Goal: Information Seeking & Learning: Learn about a topic

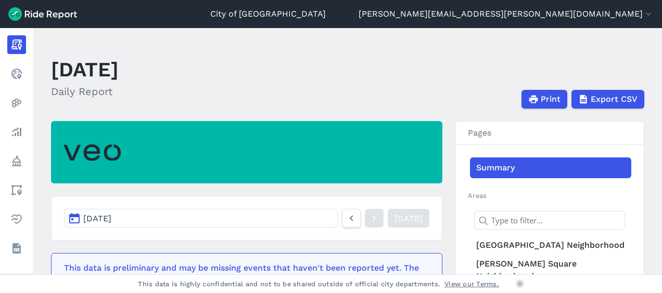
click at [367, 68] on header "[DATE] Daily Report Print Export CSV" at bounding box center [354, 81] width 606 height 56
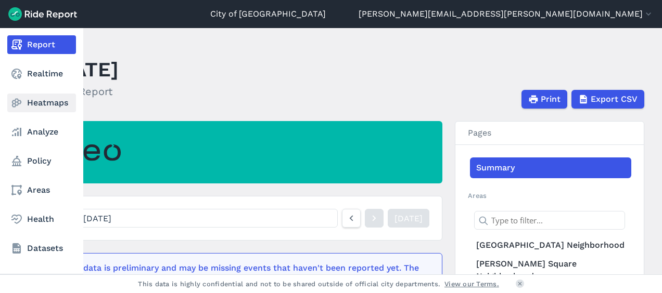
click at [40, 107] on link "Heatmaps" at bounding box center [41, 103] width 69 height 19
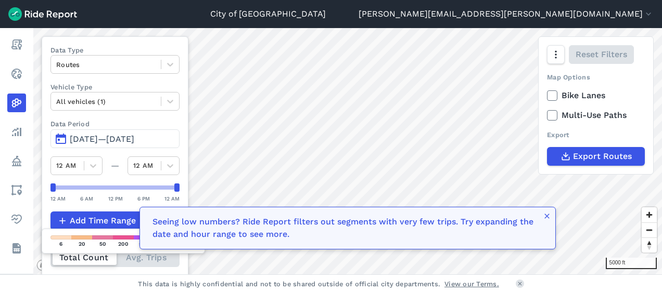
click at [134, 138] on span "[DATE]—[DATE]" at bounding box center [102, 139] width 65 height 10
click at [103, 134] on span "[DATE]—[DATE]" at bounding box center [102, 139] width 65 height 10
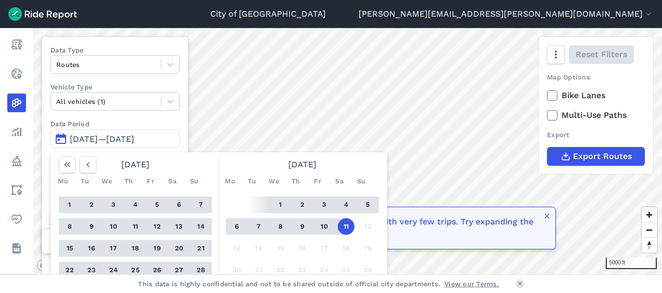
click at [285, 201] on button "1" at bounding box center [280, 205] width 17 height 17
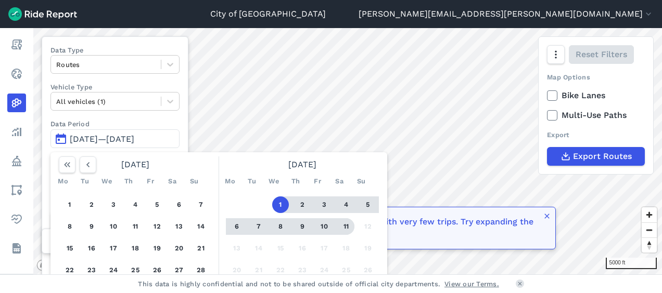
click at [350, 228] on button "11" at bounding box center [346, 227] width 17 height 17
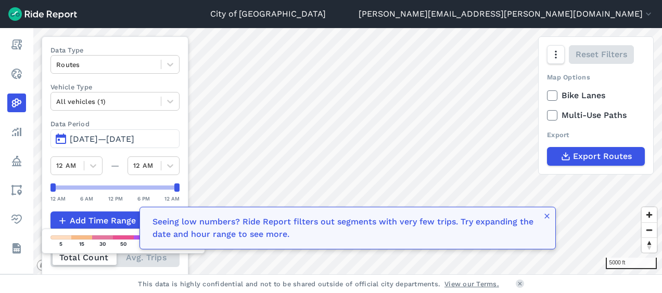
click at [64, 136] on button "[DATE]—[DATE]" at bounding box center [114, 139] width 129 height 19
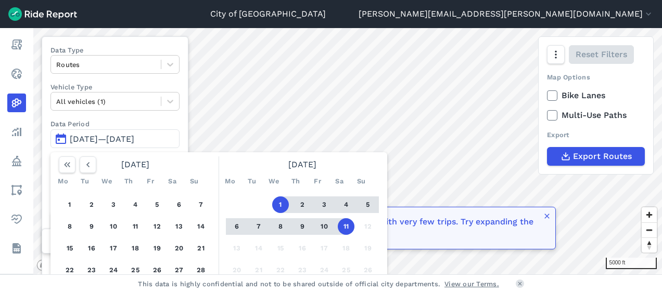
click at [238, 222] on button "6" at bounding box center [236, 227] width 17 height 17
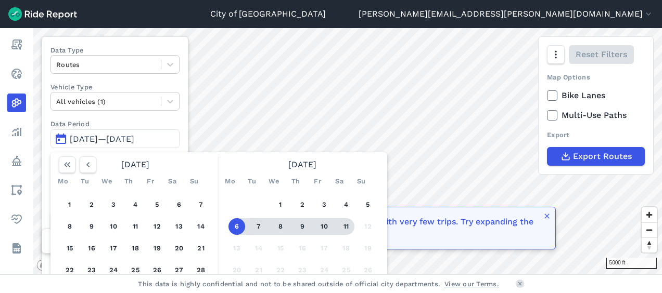
click at [345, 226] on button "11" at bounding box center [346, 227] width 17 height 17
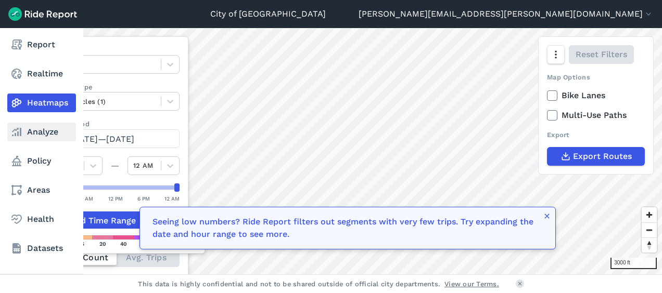
click at [19, 137] on icon at bounding box center [16, 132] width 12 height 12
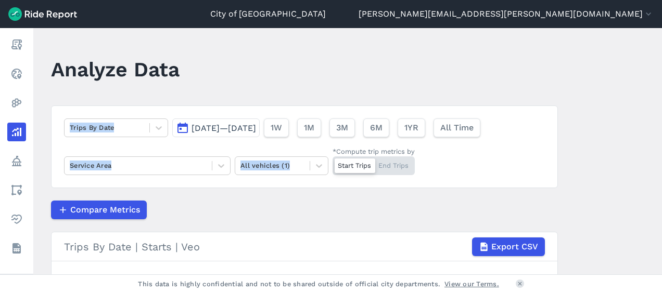
drag, startPoint x: 243, startPoint y: 189, endPoint x: 332, endPoint y: 42, distance: 172.5
click at [332, 42] on main "Analyze Data Trips By Date [DATE]—[DATE] 1W 1M 3M 6M 1YR All Time Service Area …" at bounding box center [347, 151] width 629 height 247
click at [222, 202] on div "Compare Metrics" at bounding box center [304, 210] width 507 height 19
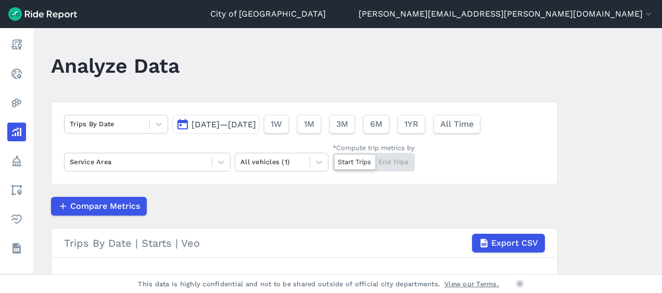
scroll to position [212, 0]
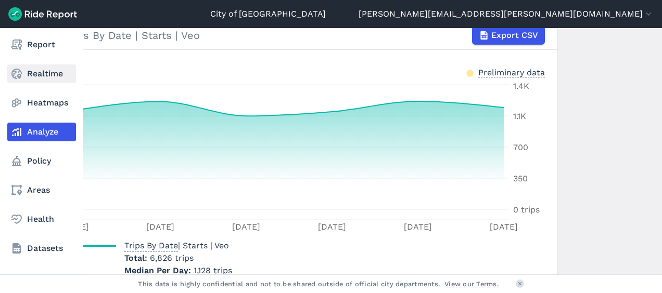
click at [41, 76] on link "Realtime" at bounding box center [41, 74] width 69 height 19
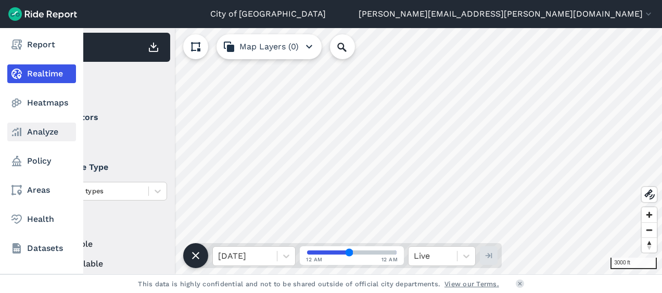
click at [49, 137] on link "Analyze" at bounding box center [41, 132] width 69 height 19
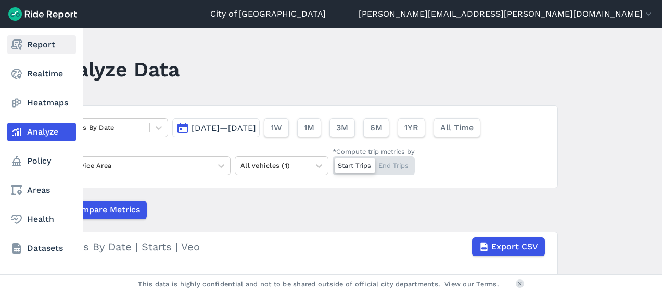
click at [21, 50] on icon at bounding box center [16, 45] width 12 height 12
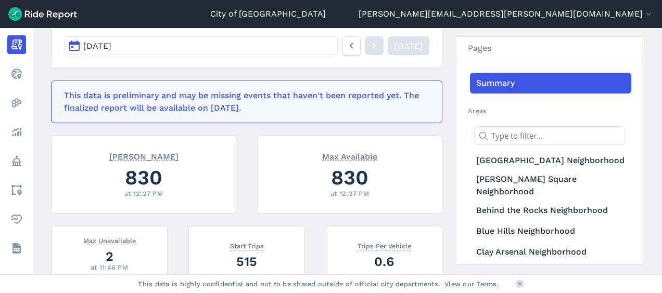
scroll to position [104, 0]
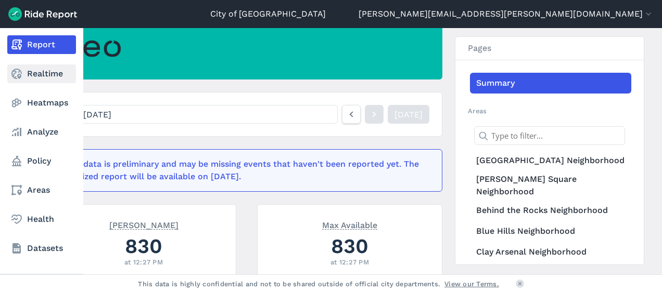
click at [26, 72] on link "Realtime" at bounding box center [41, 74] width 69 height 19
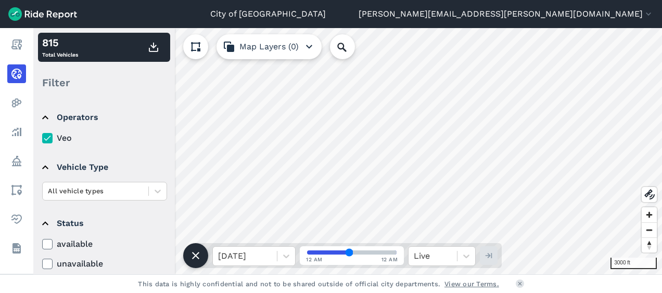
click at [289, 50] on button "Map Layers (0)" at bounding box center [268, 46] width 105 height 25
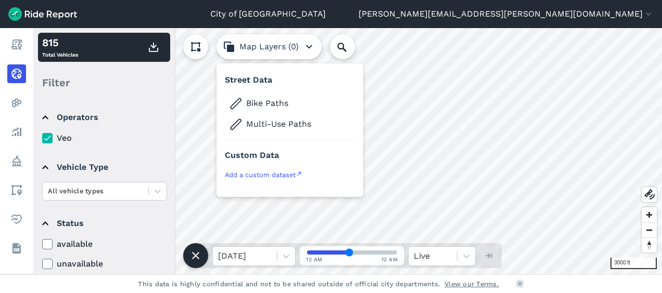
click at [274, 47] on button "Map Layers (0)" at bounding box center [268, 46] width 105 height 25
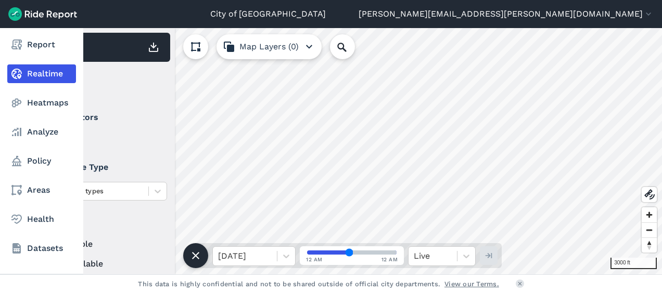
click at [47, 114] on nav "Report Realtime Heatmaps Analyze Policy Areas Health Datasets" at bounding box center [41, 146] width 83 height 237
click at [59, 105] on link "Heatmaps" at bounding box center [41, 103] width 69 height 19
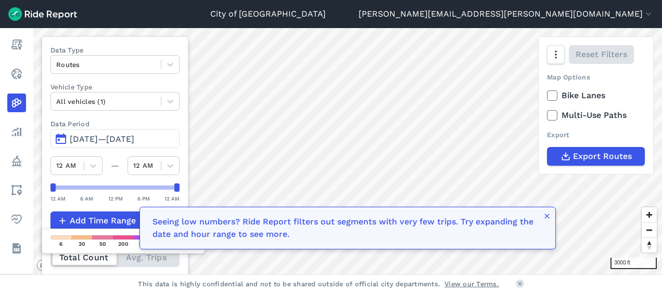
click at [109, 130] on button "[DATE]—[DATE]" at bounding box center [114, 139] width 129 height 19
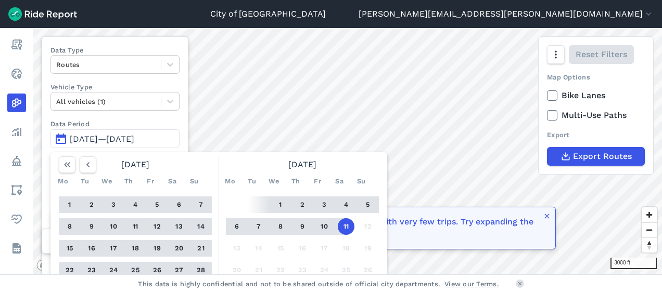
click at [349, 202] on button "4" at bounding box center [346, 205] width 17 height 17
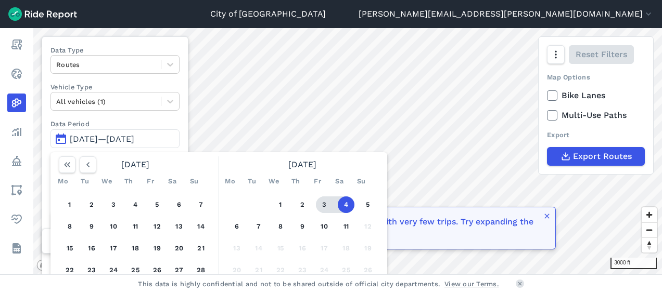
click at [327, 202] on button "3" at bounding box center [324, 205] width 17 height 17
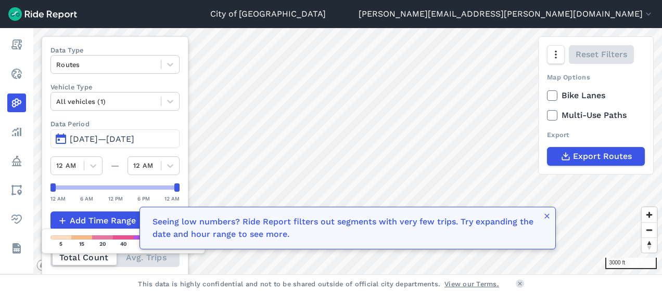
click at [125, 138] on span "[DATE]—[DATE]" at bounding box center [102, 139] width 65 height 10
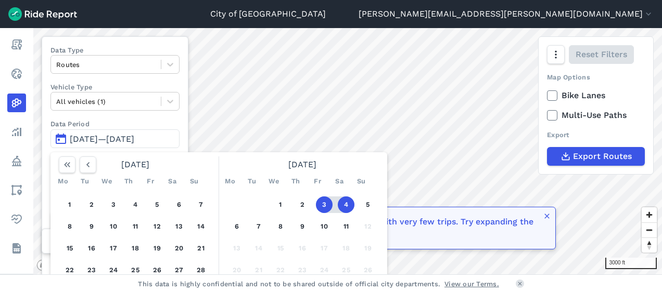
click at [245, 223] on div "1 2 3 4 5 6 7 8 9 10 11 12 13 14 15 16 17 18 19 20 21 22 23 24 25 26 27 28 29 3…" at bounding box center [302, 249] width 161 height 118
click at [238, 223] on button "6" at bounding box center [236, 227] width 17 height 17
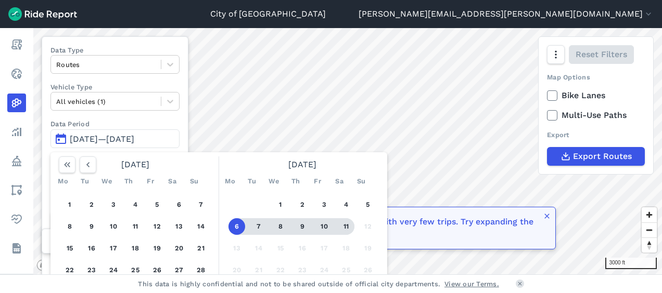
click at [350, 227] on button "11" at bounding box center [346, 227] width 17 height 17
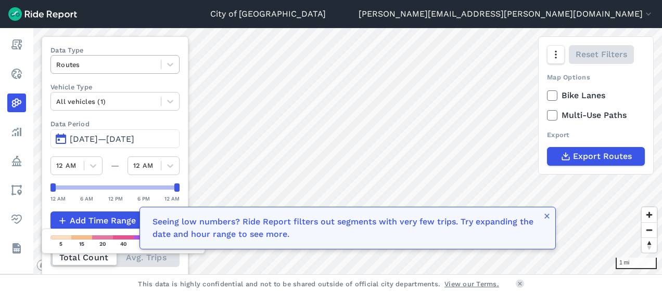
click at [73, 65] on div at bounding box center [105, 65] width 99 height 12
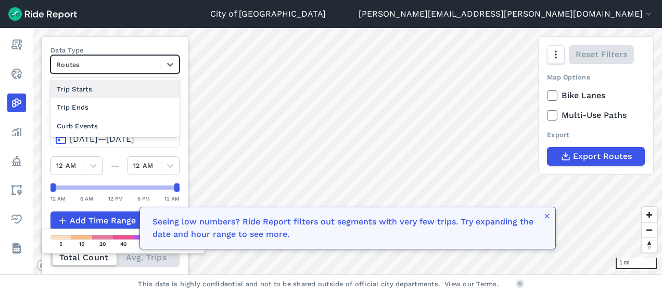
click at [118, 67] on div at bounding box center [105, 65] width 99 height 12
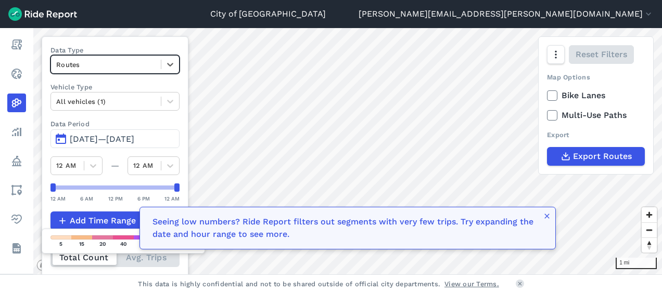
click at [99, 59] on div at bounding box center [105, 65] width 99 height 12
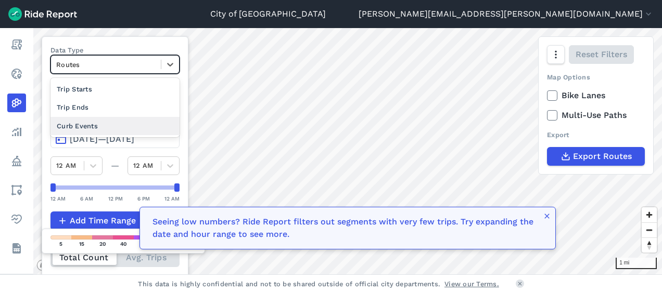
click at [99, 124] on div "Curb Events" at bounding box center [114, 126] width 129 height 18
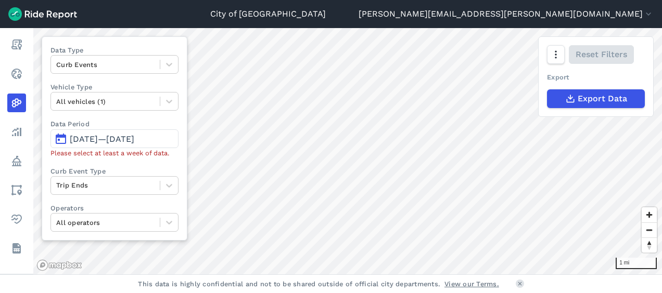
click at [162, 147] on button "[DATE]—[DATE]" at bounding box center [114, 139] width 128 height 19
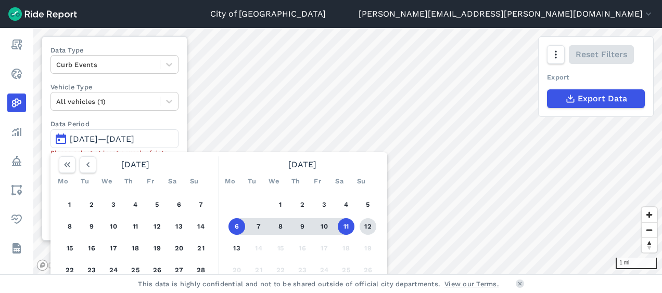
click at [364, 231] on button "12" at bounding box center [368, 227] width 17 height 17
click at [240, 225] on button "6" at bounding box center [236, 227] width 17 height 17
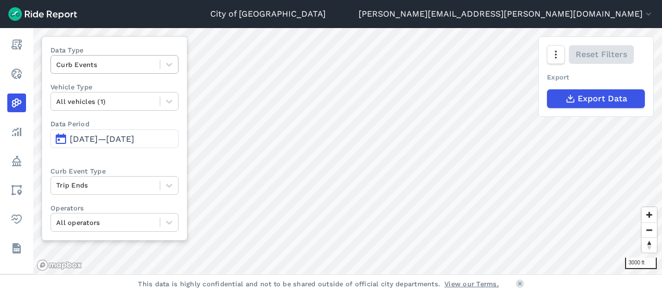
click at [112, 69] on div at bounding box center [105, 65] width 98 height 12
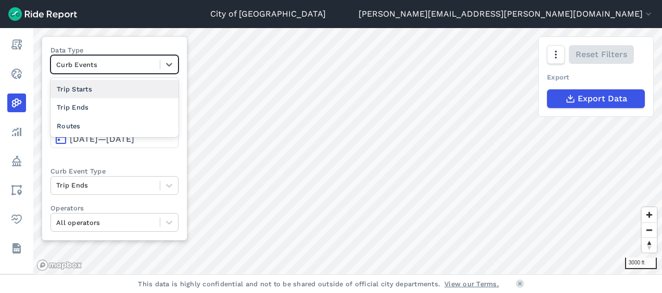
click at [123, 91] on div "Trip Starts" at bounding box center [114, 89] width 128 height 18
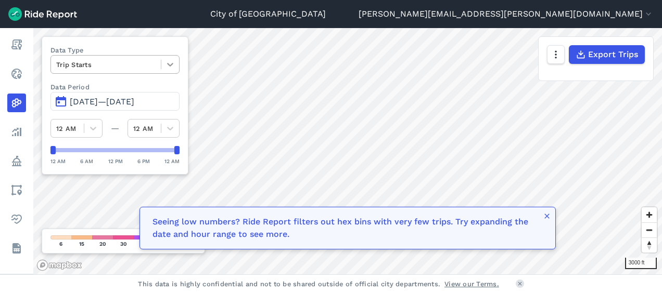
click at [163, 62] on div at bounding box center [170, 65] width 18 height 18
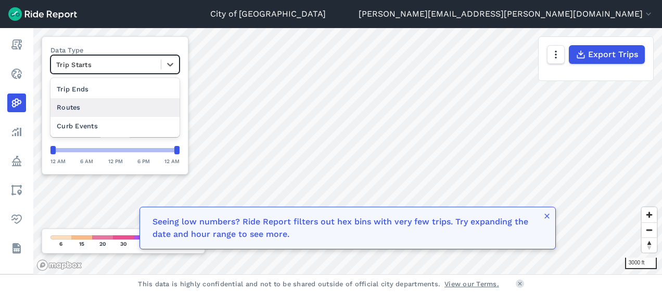
click at [128, 105] on div "Routes" at bounding box center [114, 107] width 129 height 18
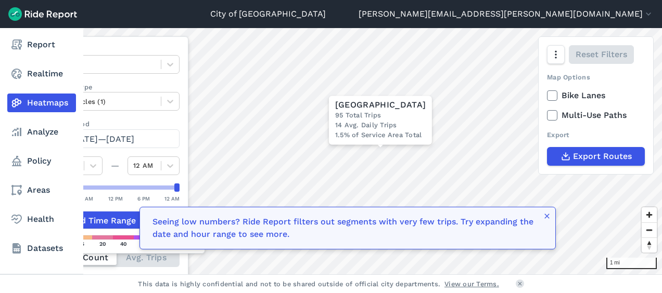
click at [22, 144] on nav "Report Realtime Heatmaps Analyze Policy Areas Health Datasets" at bounding box center [41, 146] width 83 height 237
click at [46, 165] on link "Policy" at bounding box center [41, 161] width 69 height 19
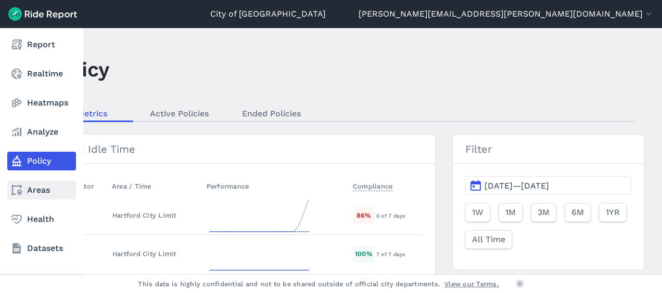
click at [38, 193] on link "Areas" at bounding box center [41, 190] width 69 height 19
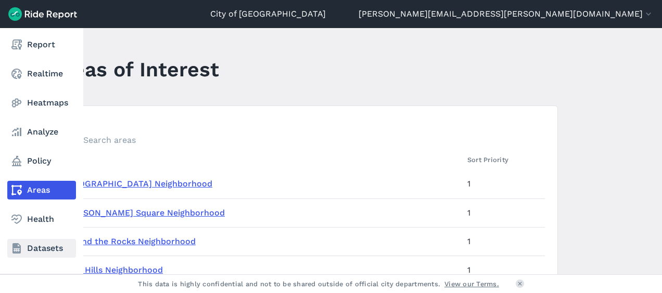
click at [30, 249] on link "Datasets" at bounding box center [41, 248] width 69 height 19
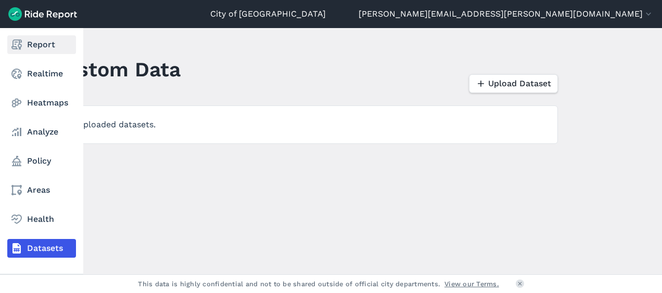
click at [19, 49] on icon at bounding box center [16, 45] width 12 height 12
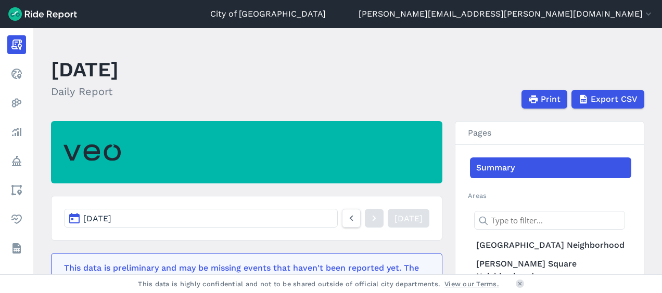
click at [103, 154] on img at bounding box center [91, 152] width 57 height 29
